Goal: Feedback & Contribution: Submit feedback/report problem

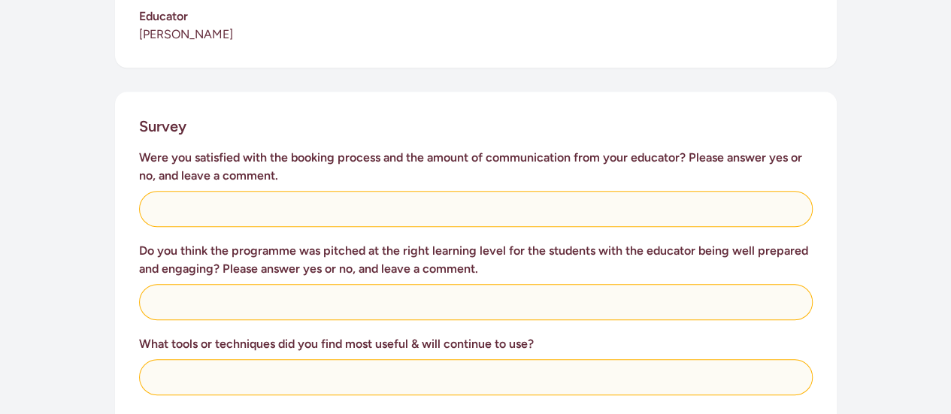
scroll to position [553, 0]
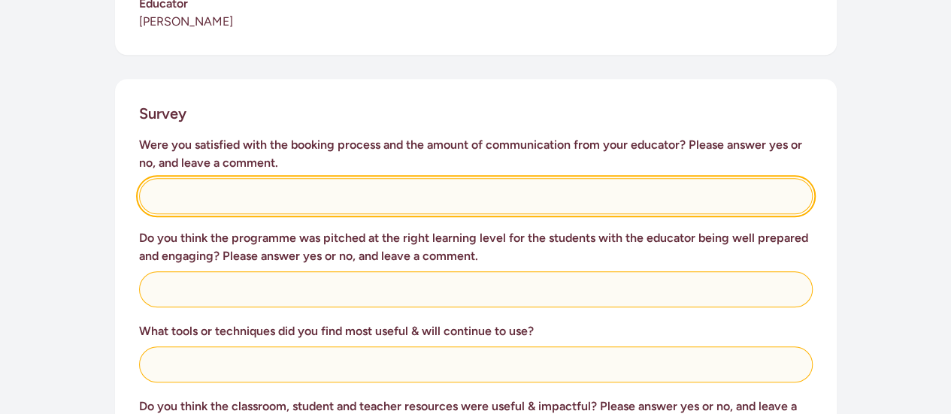
click at [356, 197] on input "text" at bounding box center [476, 196] width 674 height 36
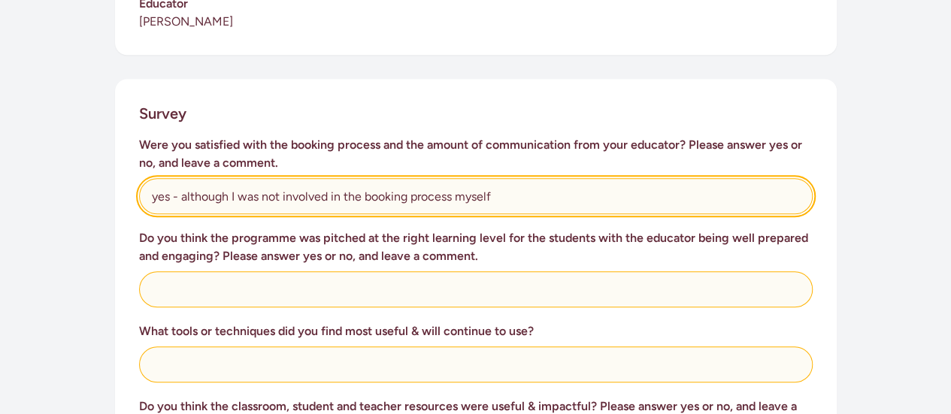
type input "yes - although I was not involved in the booking process myself"
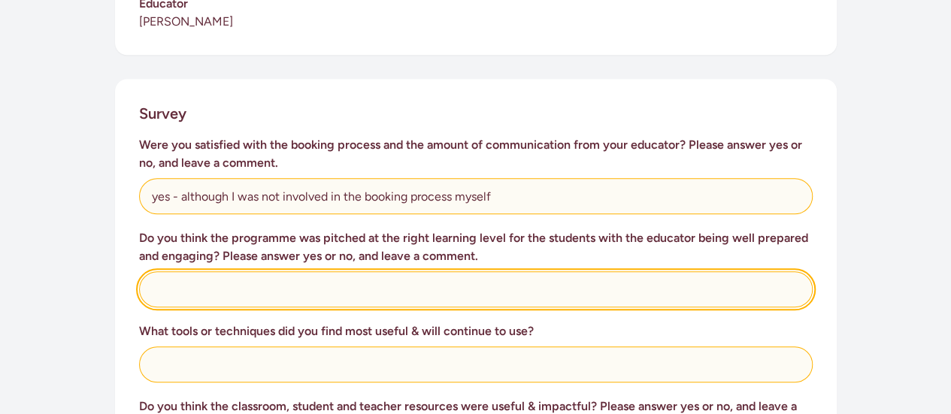
click at [258, 280] on input "text" at bounding box center [476, 289] width 674 height 36
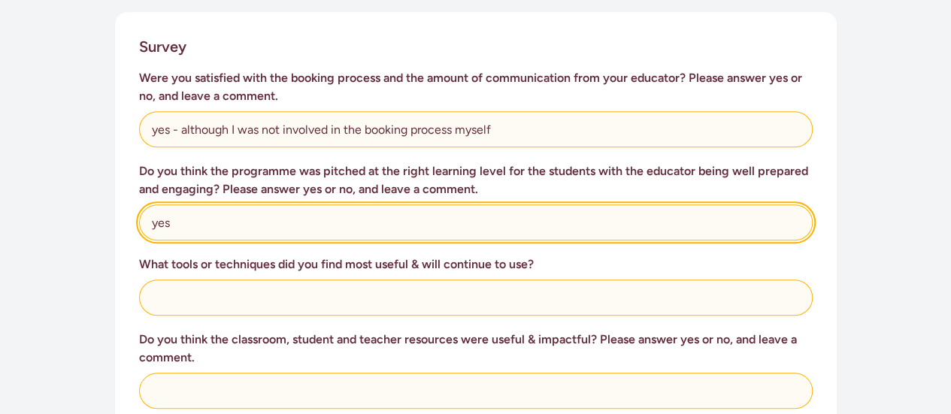
scroll to position [620, 0]
type input "yes"
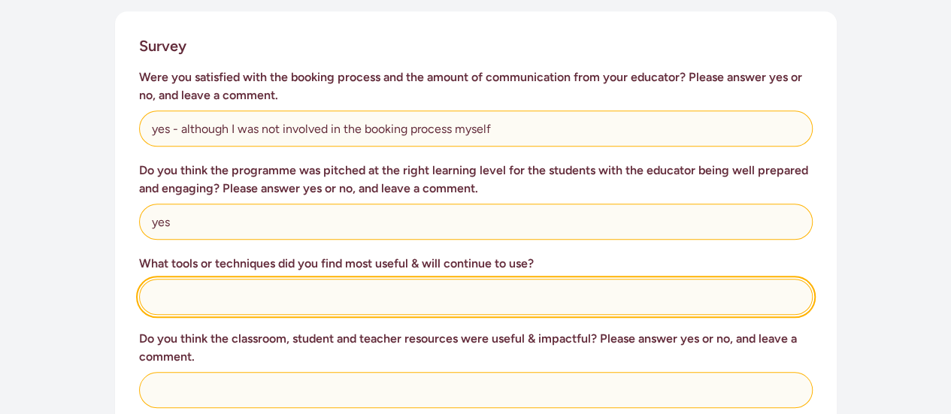
click at [297, 302] on input "text" at bounding box center [476, 297] width 674 height 36
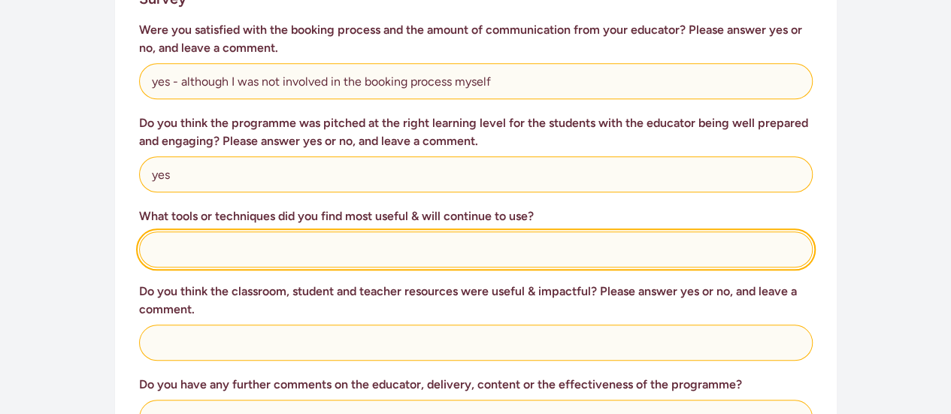
scroll to position [668, 0]
click at [271, 250] on input "text" at bounding box center [476, 249] width 674 height 36
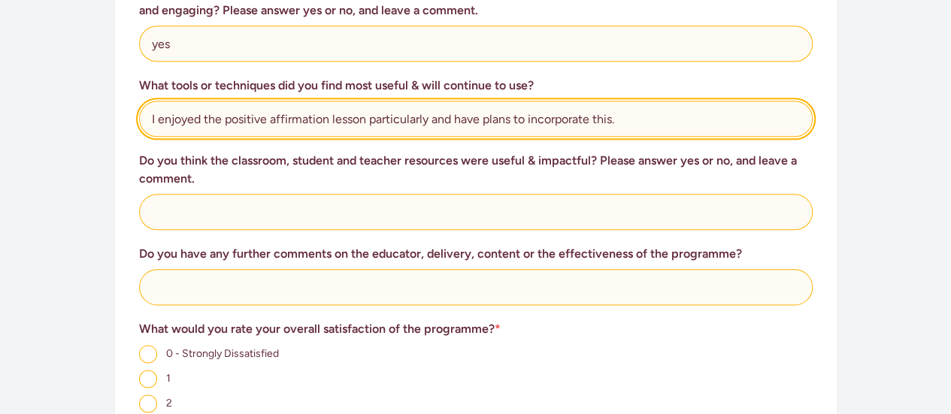
scroll to position [799, 0]
type input "I enjoyed the positive affirmation lesson particularly and have plans to incorp…"
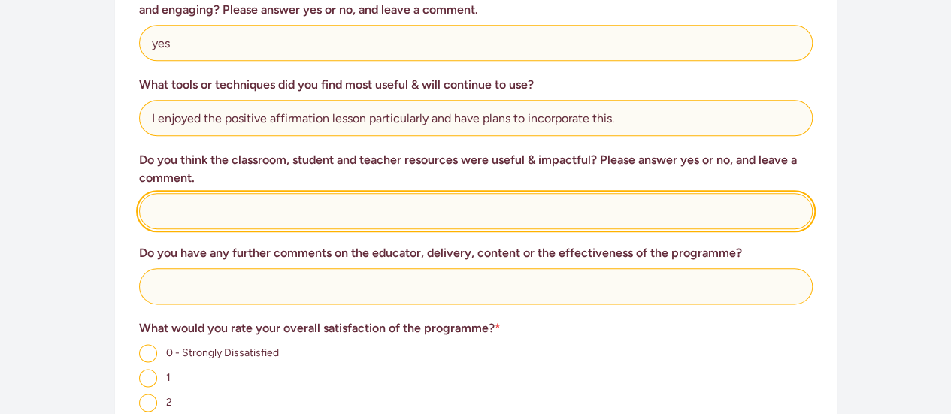
click at [314, 210] on input "text" at bounding box center [476, 211] width 674 height 36
click at [301, 212] on input "Yes. I thought the booklets supported the content" at bounding box center [476, 211] width 674 height 36
click at [500, 213] on input "Yes. I thought the booklets and activities supported the content" at bounding box center [476, 211] width 674 height 36
type input "Yes. I thought the booklets and activities supported the content of the lessons…"
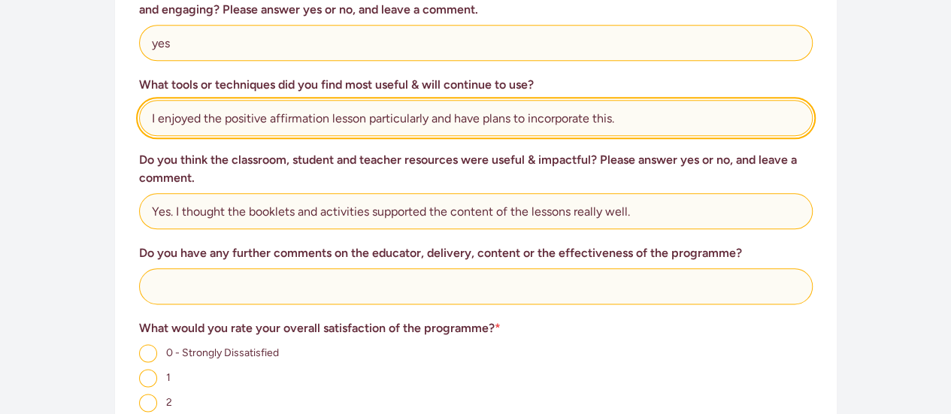
click at [629, 114] on input "I enjoyed the positive affirmation lesson particularly and have plans to incorp…" at bounding box center [476, 118] width 674 height 36
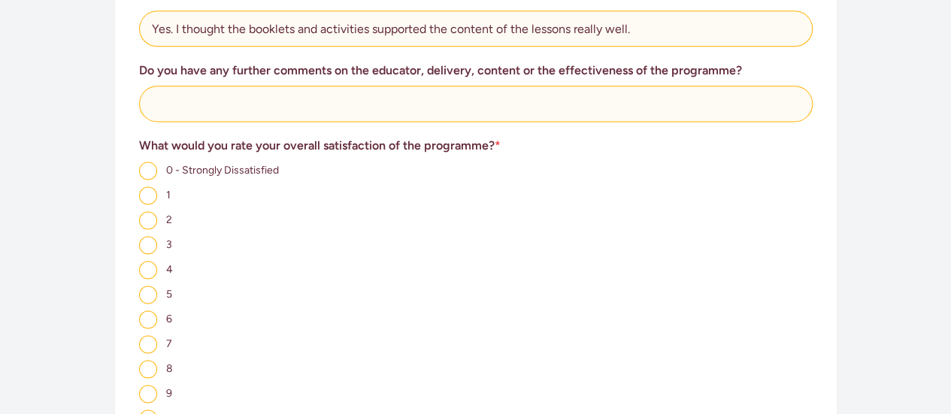
scroll to position [983, 0]
type input "I enjoyed the positive affirmation lesson particularly and have plans to incorp…"
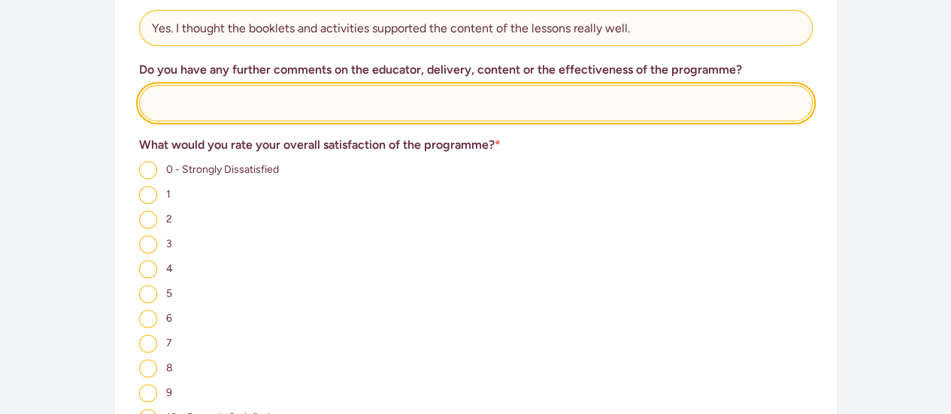
scroll to position [0, 0]
click at [241, 102] on input "text" at bounding box center [476, 103] width 674 height 36
click at [296, 106] on input "I thought it was a great programme." at bounding box center [476, 103] width 674 height 36
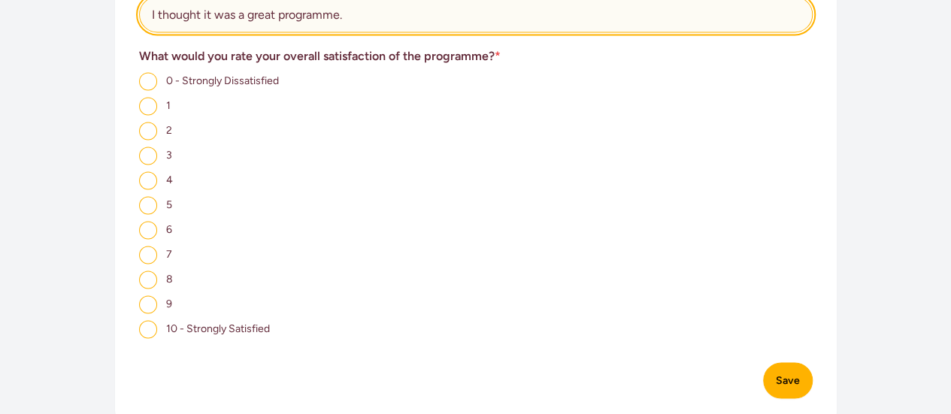
scroll to position [1073, 0]
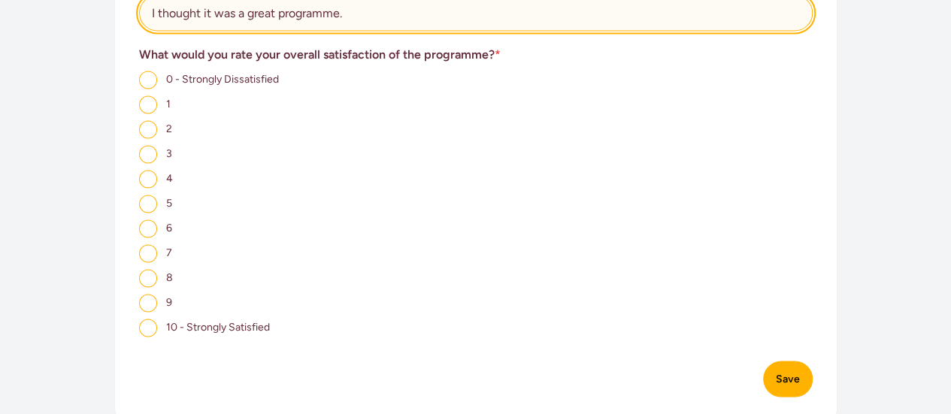
type input "I thought it was a great programme."
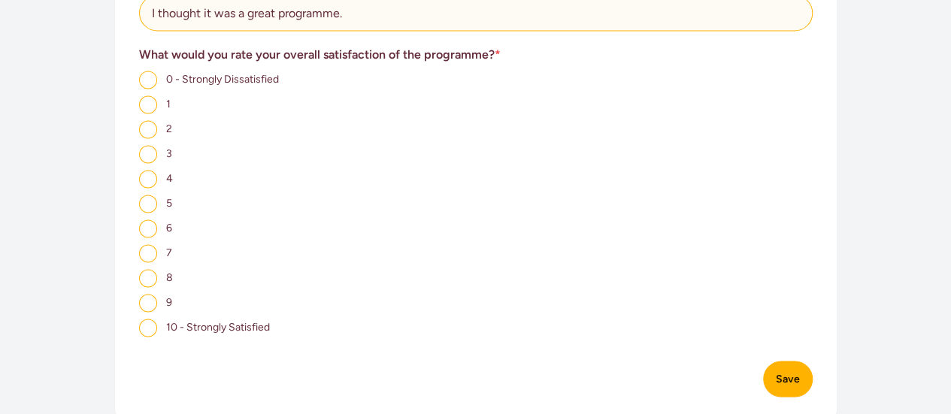
click at [150, 305] on input "9" at bounding box center [148, 303] width 18 height 18
radio input "true"
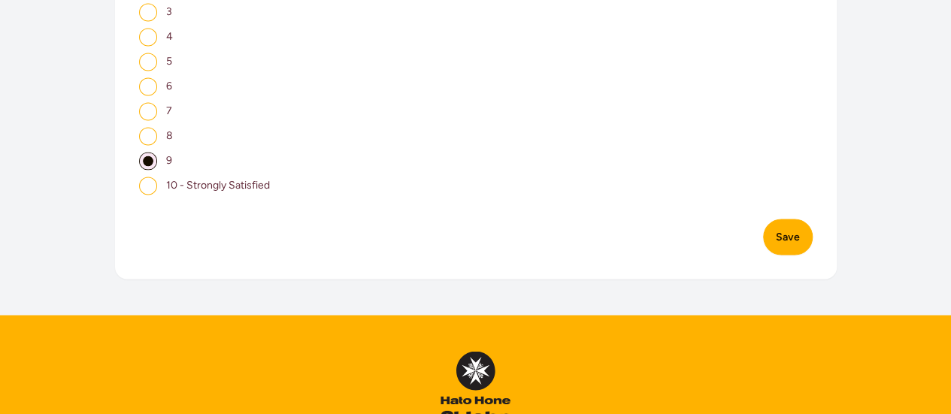
scroll to position [1216, 0]
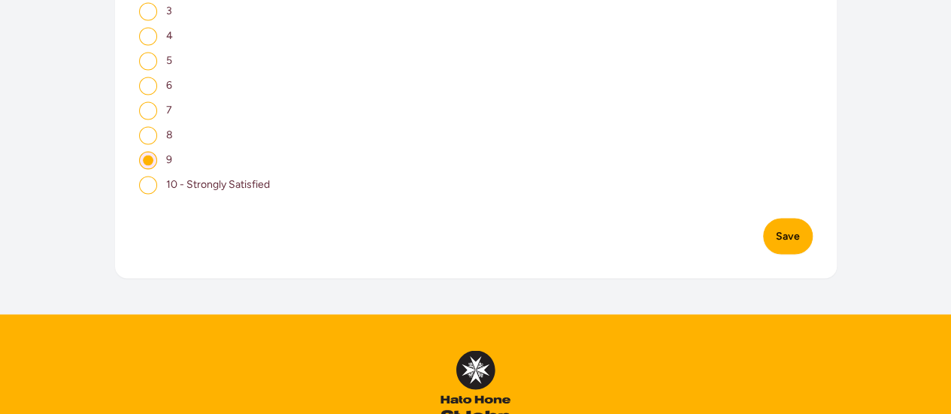
click at [796, 230] on button "Save" at bounding box center [788, 236] width 50 height 36
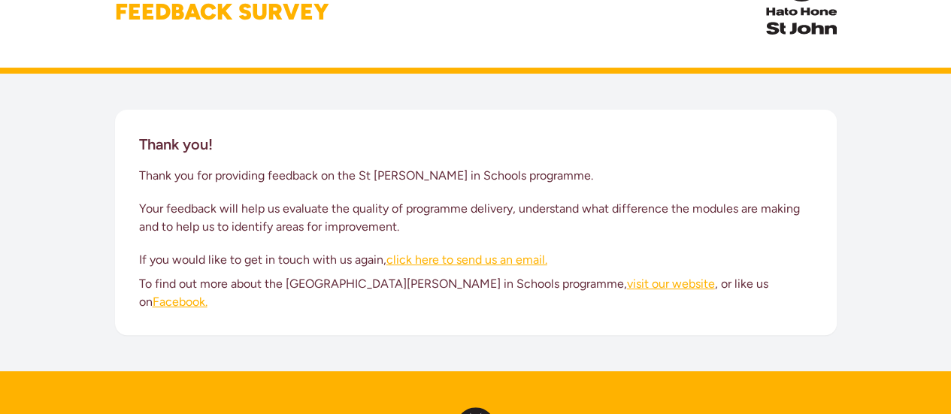
scroll to position [75, 0]
